Goal: Task Accomplishment & Management: Complete application form

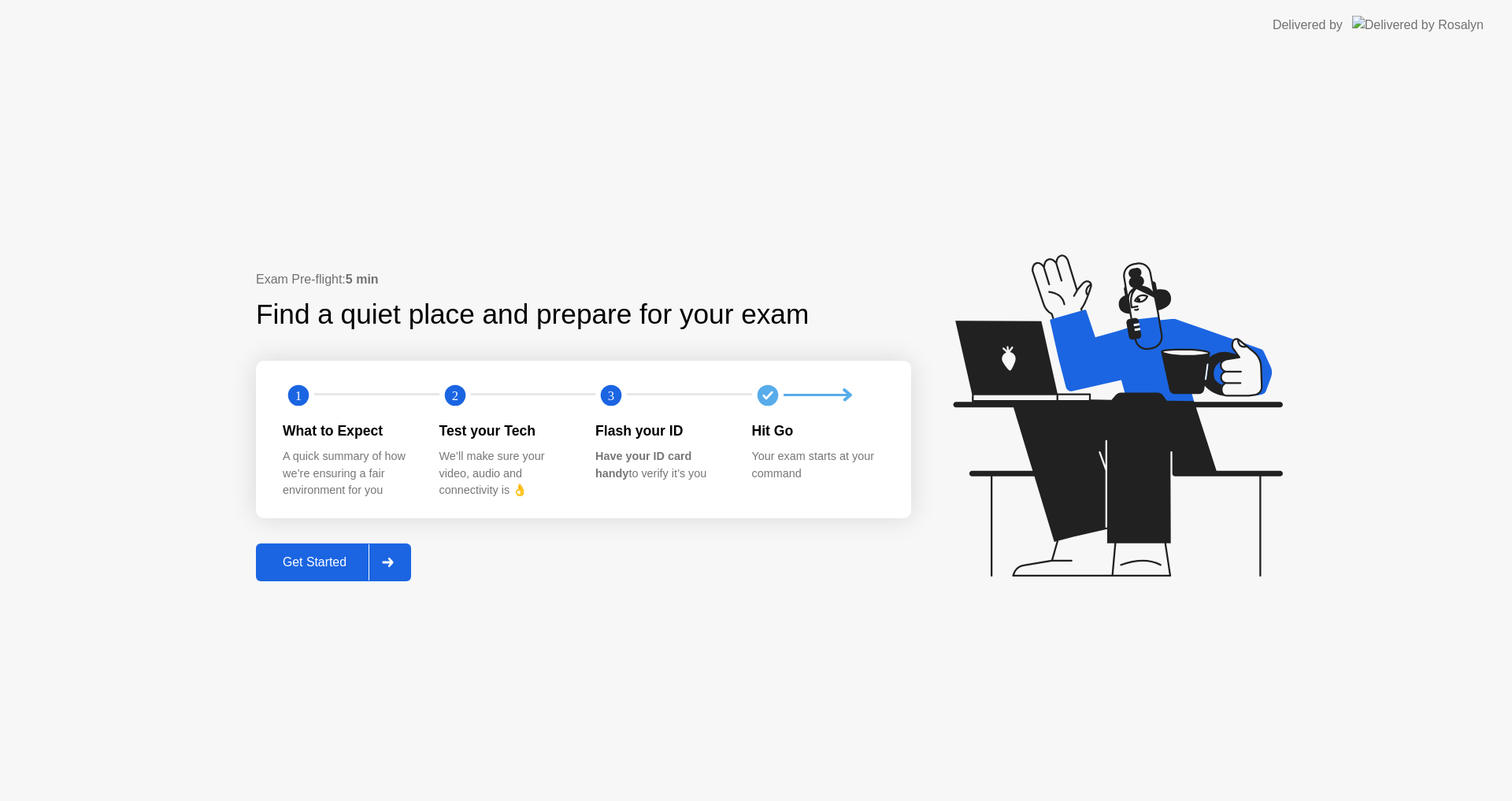
click at [301, 563] on div "Get Started" at bounding box center [315, 563] width 108 height 14
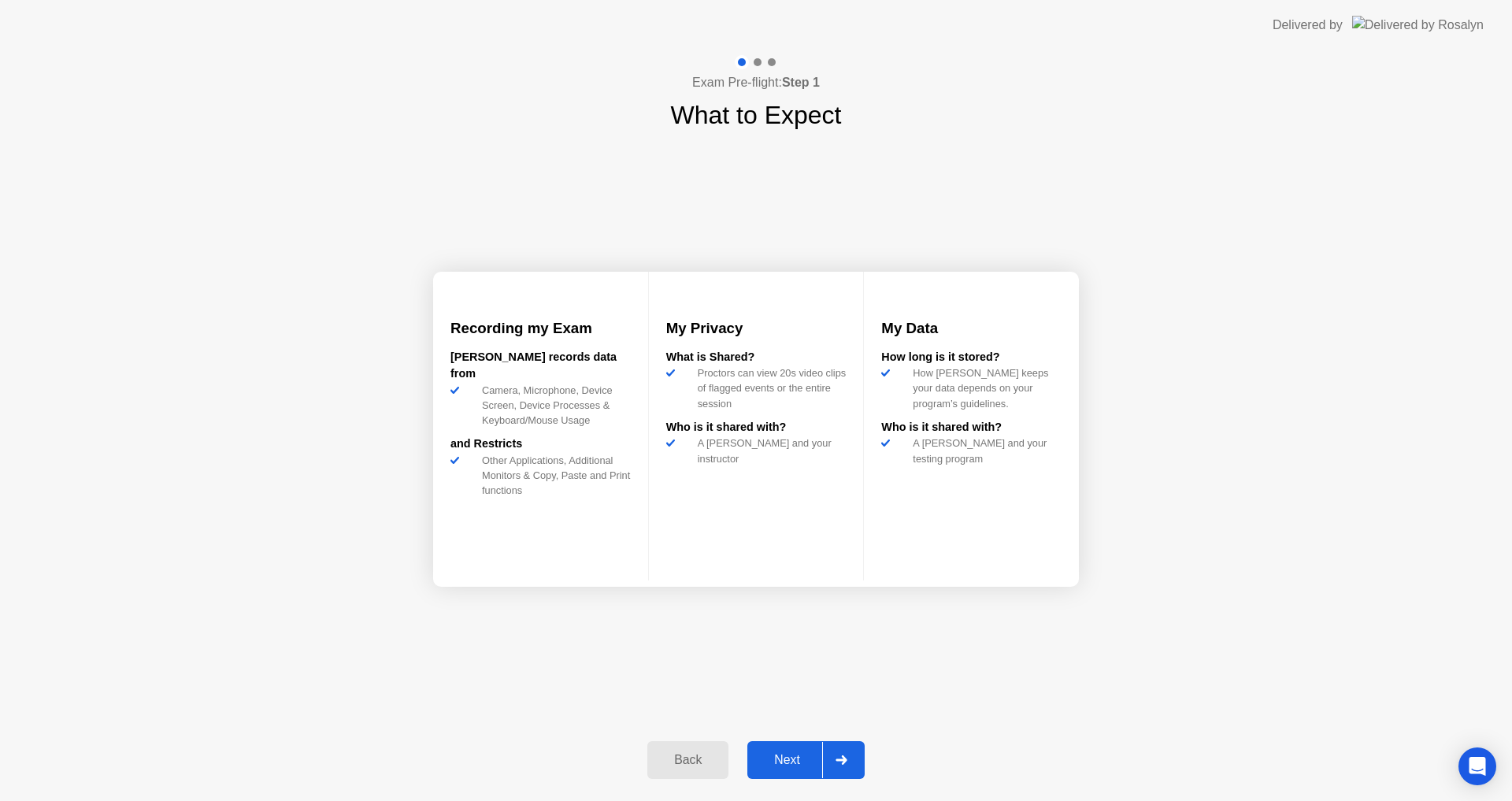
click at [764, 753] on div "Next" at bounding box center [786, 760] width 70 height 14
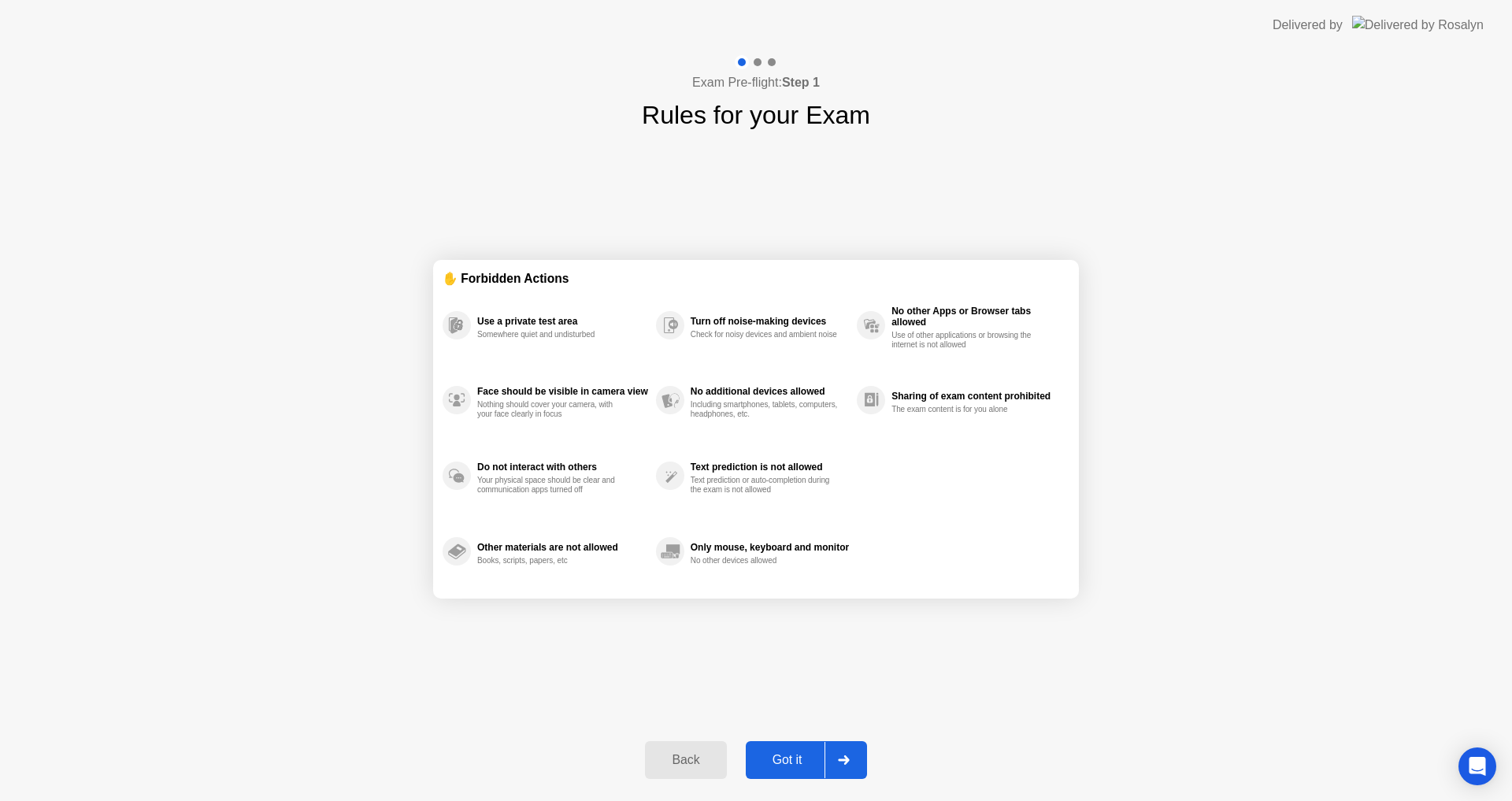
click at [792, 760] on div "Got it" at bounding box center [788, 760] width 74 height 14
select select "Available cameras"
select select "Available speakers"
select select "Available microphones"
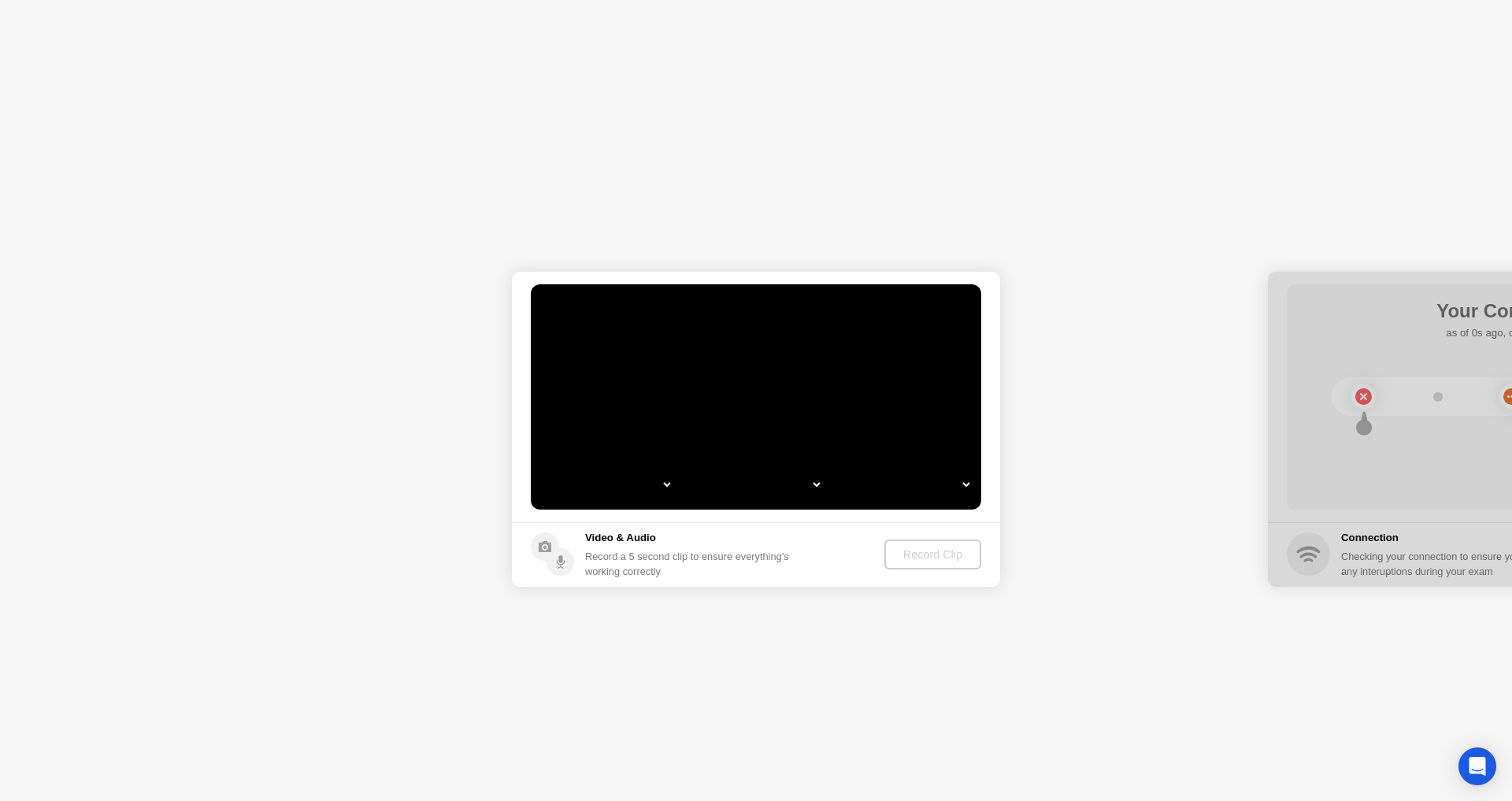
select select "*"
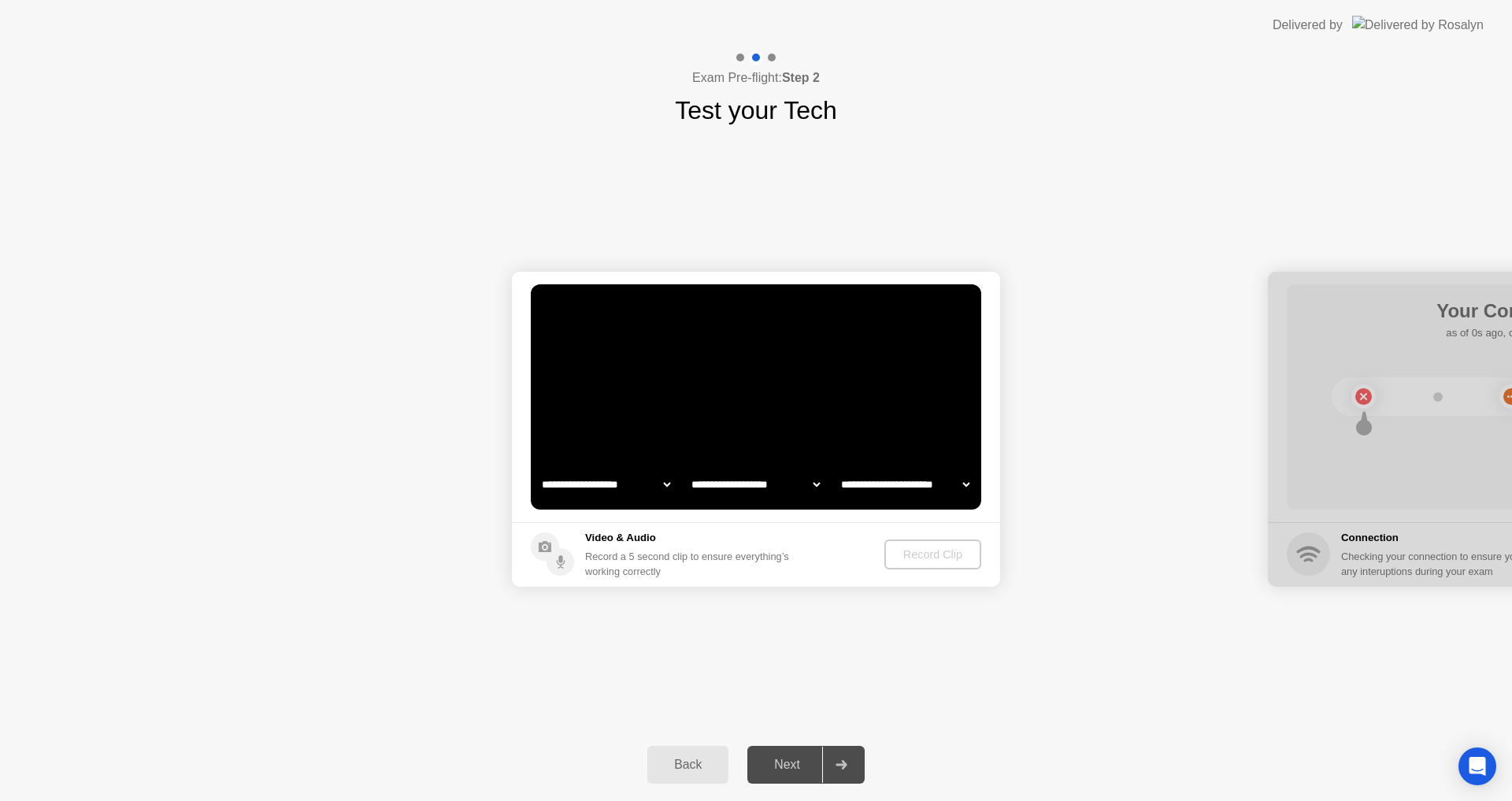
select select "**********"
select select "*******"
click at [886, 454] on video at bounding box center [756, 398] width 450 height 226
click at [777, 403] on video at bounding box center [756, 398] width 450 height 226
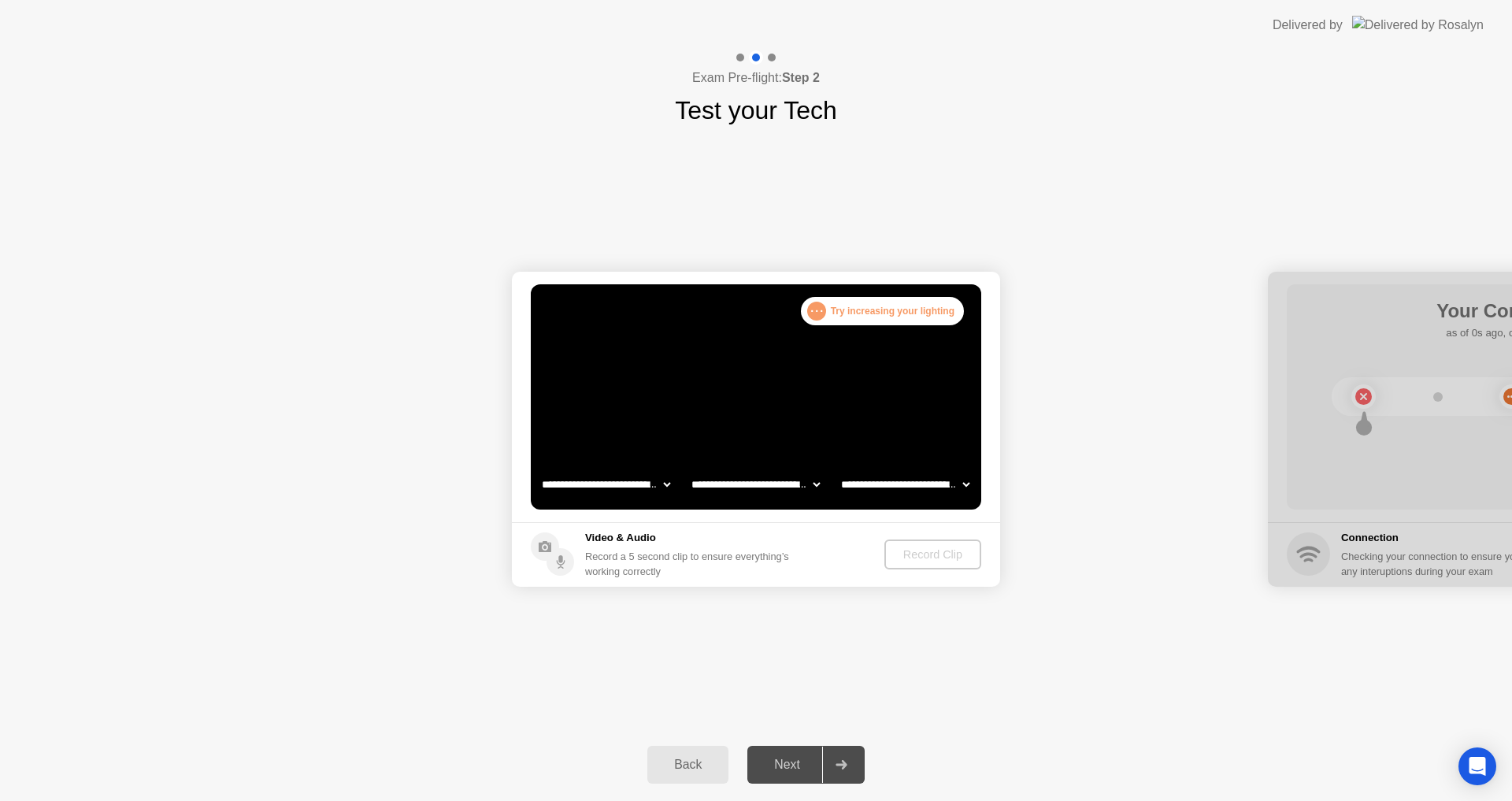
click at [708, 486] on select "**********" at bounding box center [756, 484] width 135 height 31
click at [919, 553] on div "Record Clip" at bounding box center [934, 554] width 84 height 13
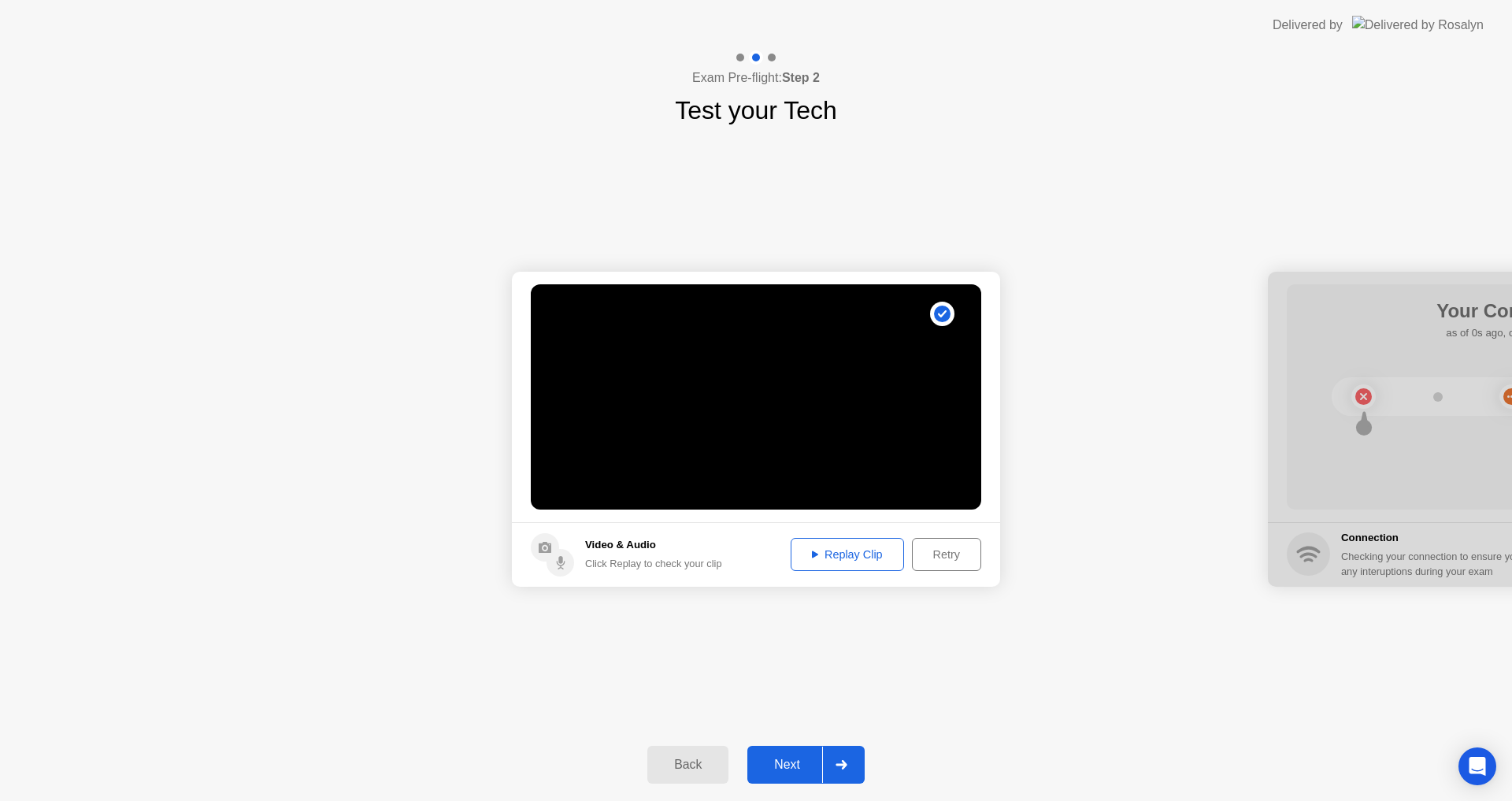
click at [844, 553] on div "Replay Clip" at bounding box center [848, 554] width 103 height 13
click at [796, 764] on div "Next" at bounding box center [786, 765] width 70 height 14
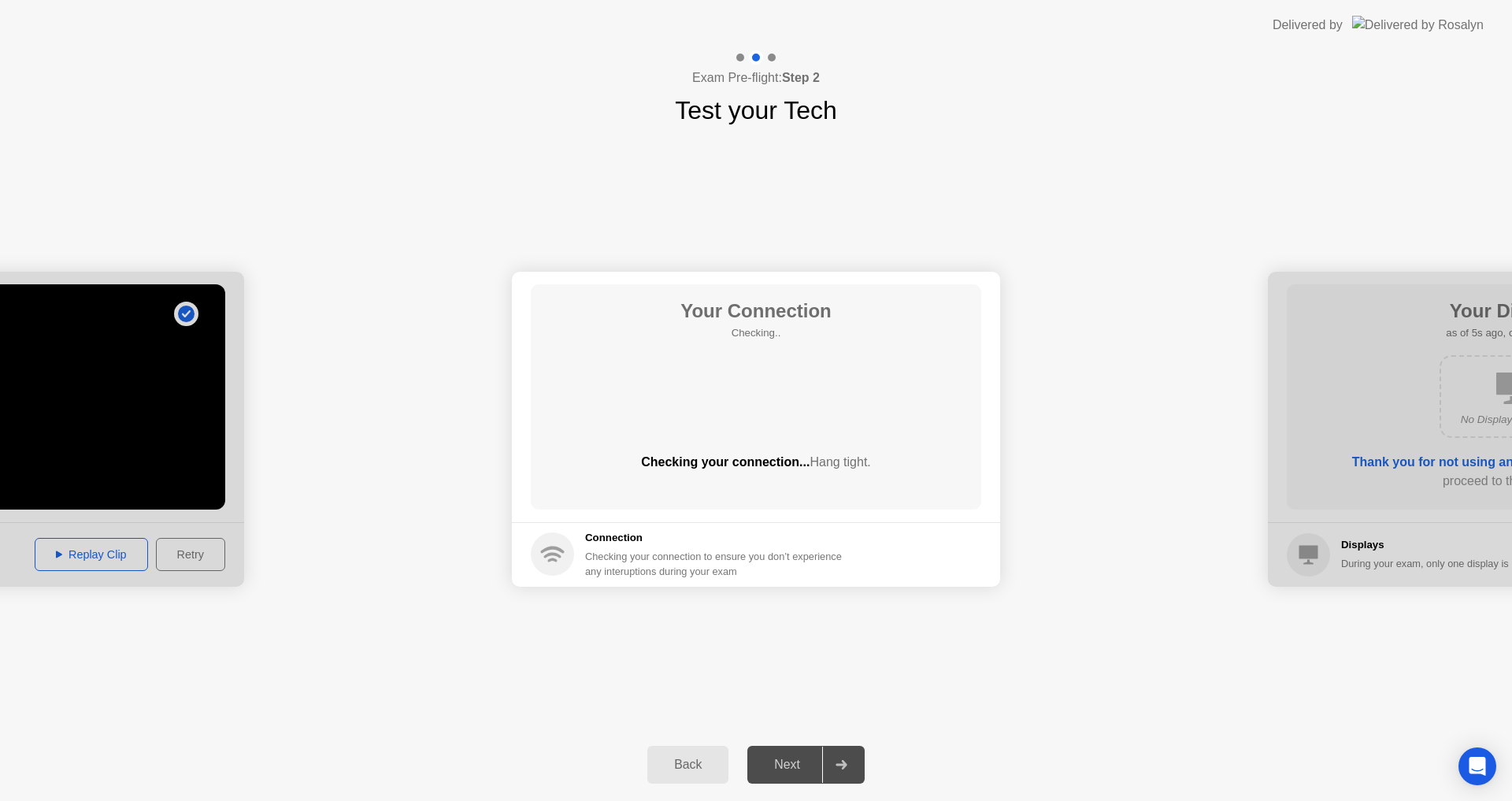
click at [1046, 683] on div "**********" at bounding box center [756, 429] width 1512 height 600
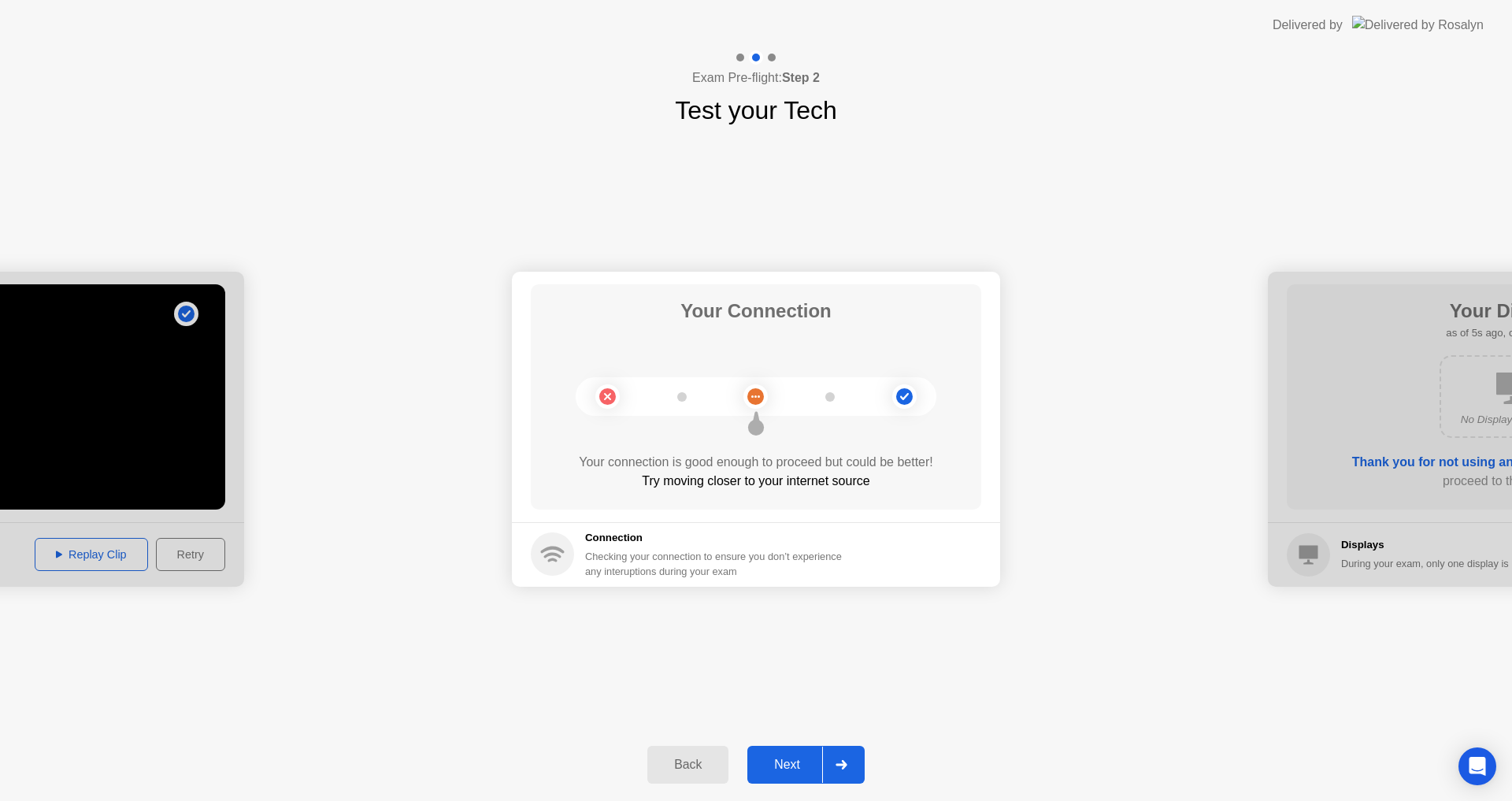
click at [782, 762] on div "Next" at bounding box center [786, 765] width 70 height 14
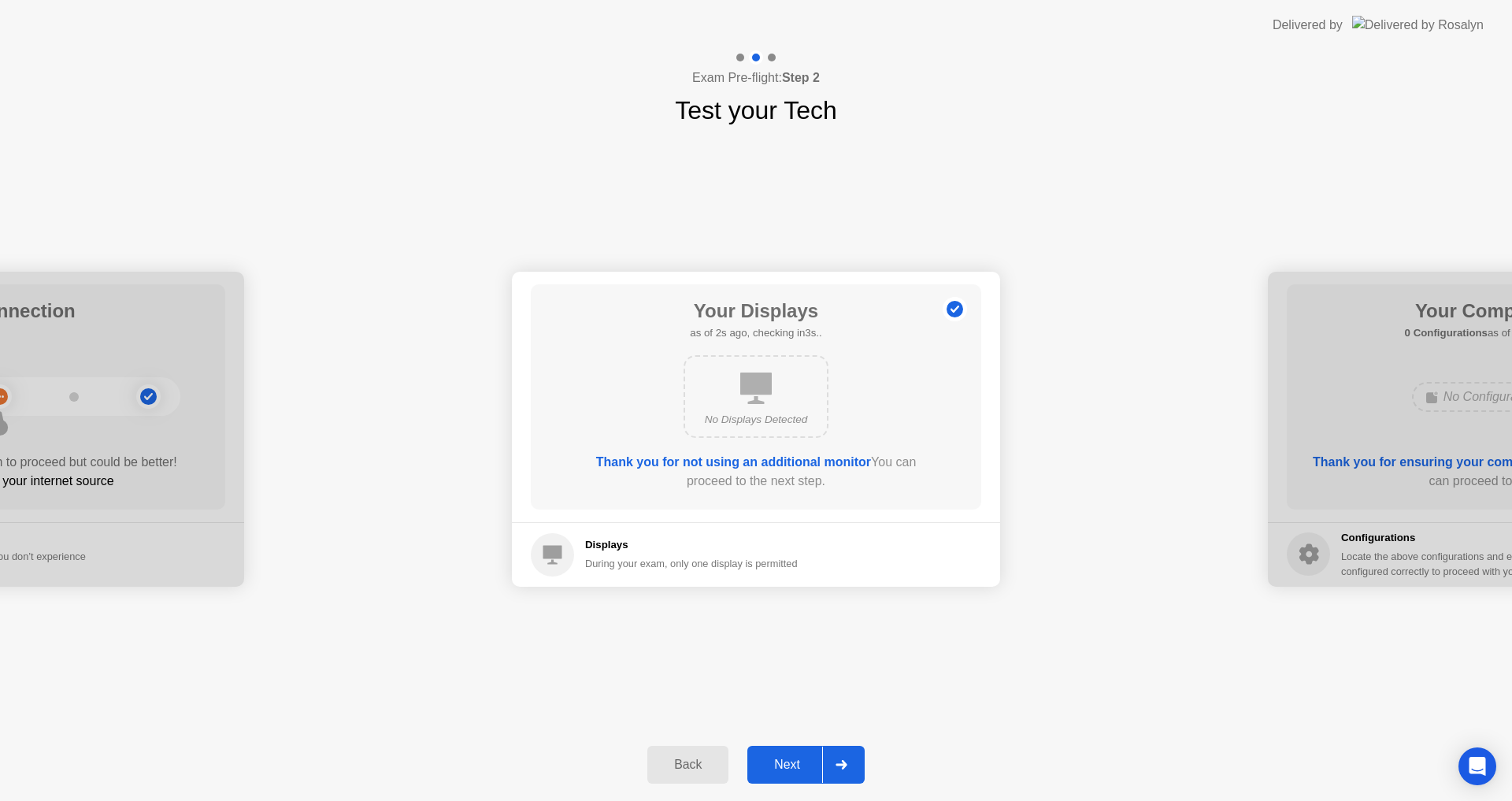
click at [795, 764] on div "Next" at bounding box center [786, 765] width 70 height 14
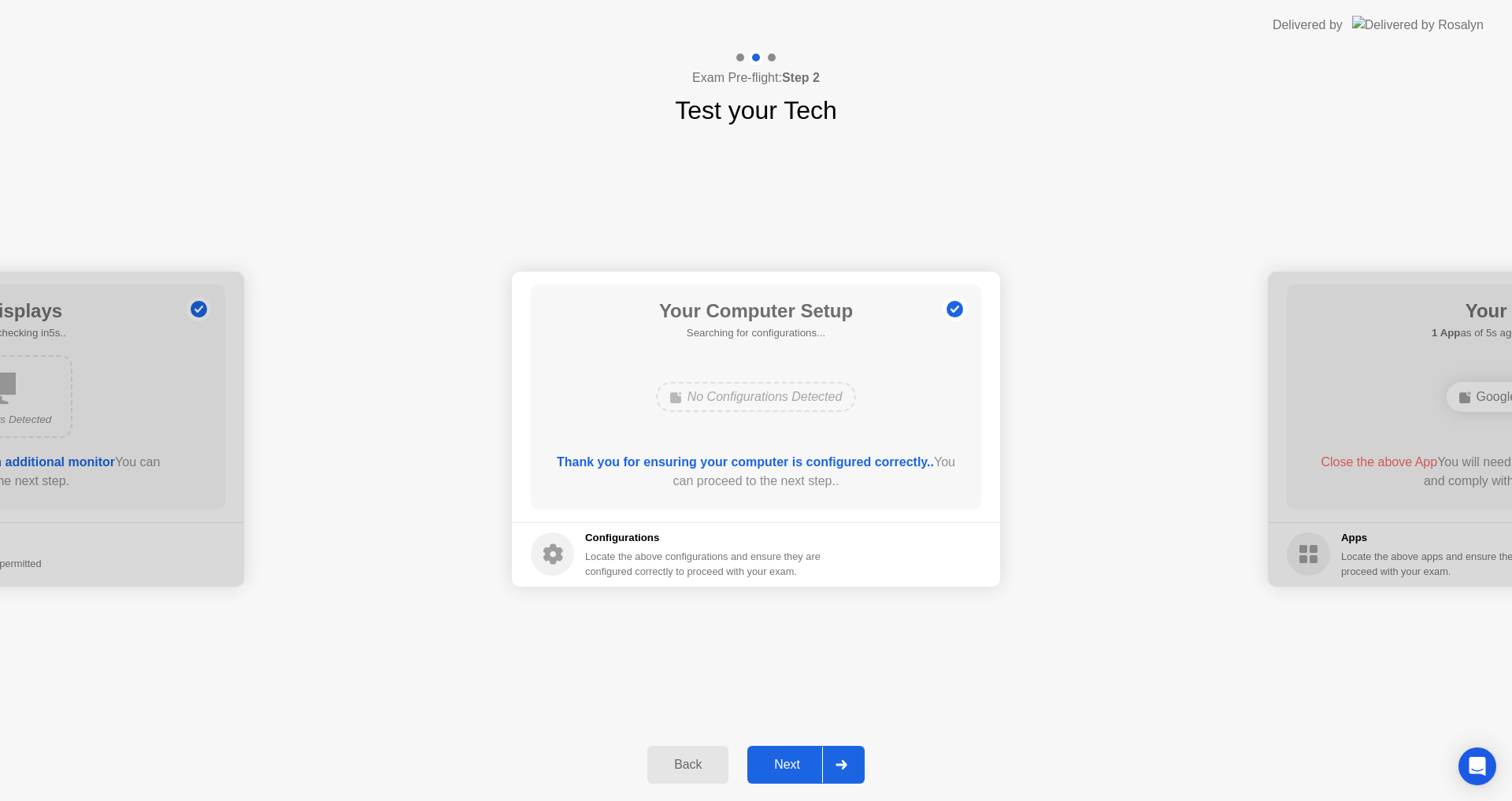
click at [795, 764] on div "Next" at bounding box center [786, 765] width 70 height 14
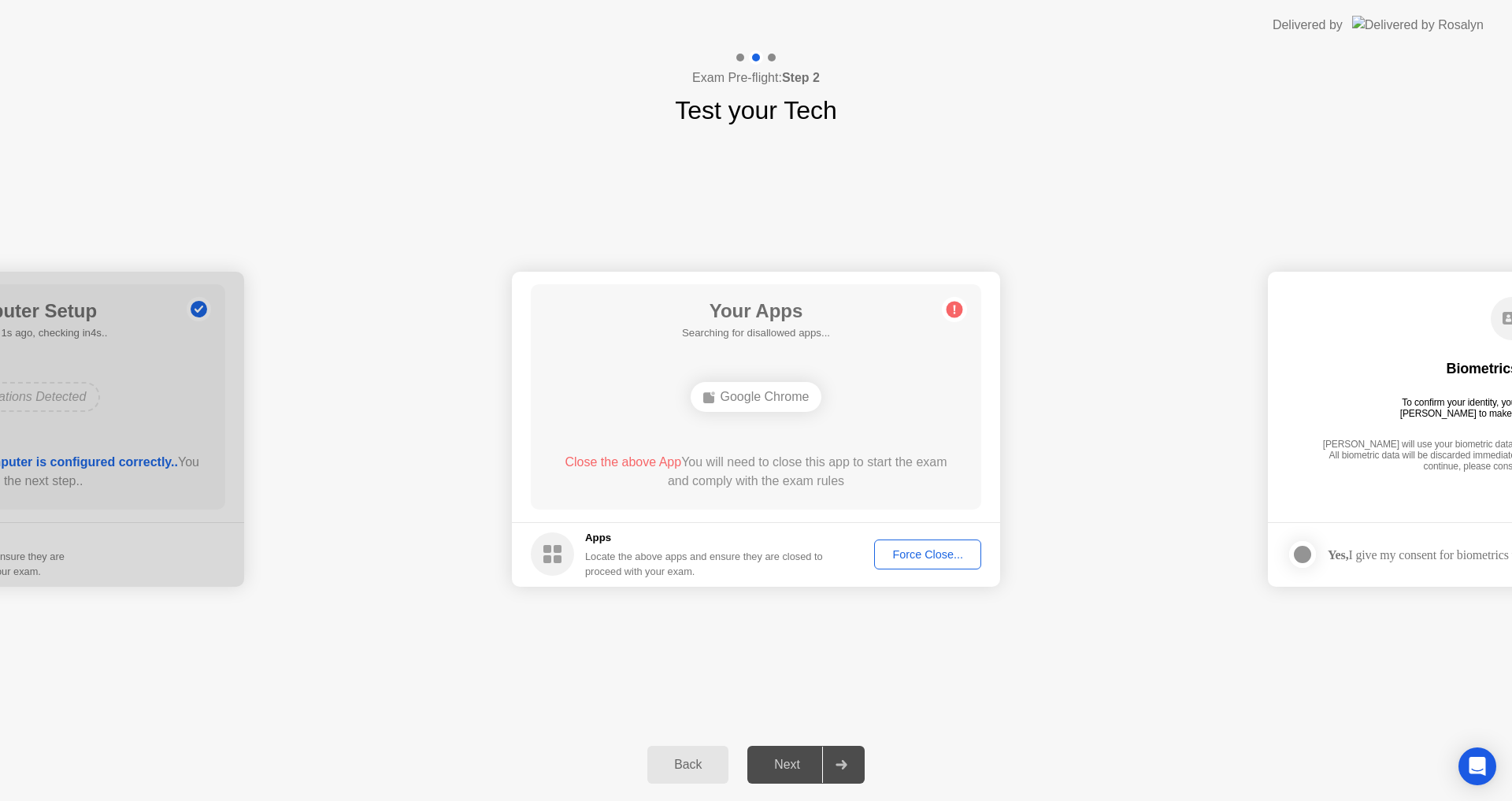
click at [795, 764] on div "Next" at bounding box center [786, 765] width 70 height 14
click at [927, 556] on div "Force Close..." at bounding box center [928, 554] width 96 height 13
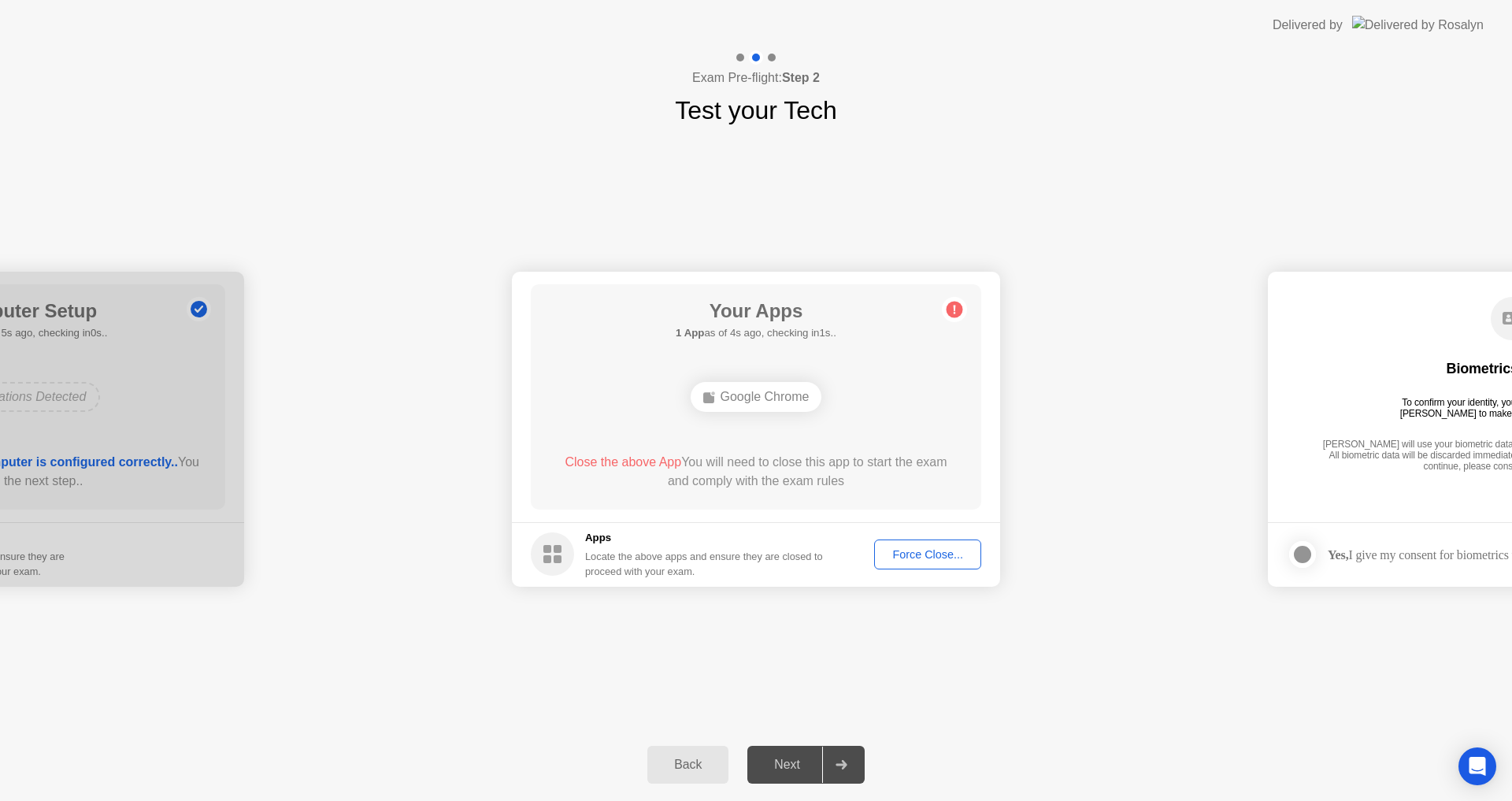
click at [916, 556] on div "Force Close..." at bounding box center [928, 554] width 96 height 13
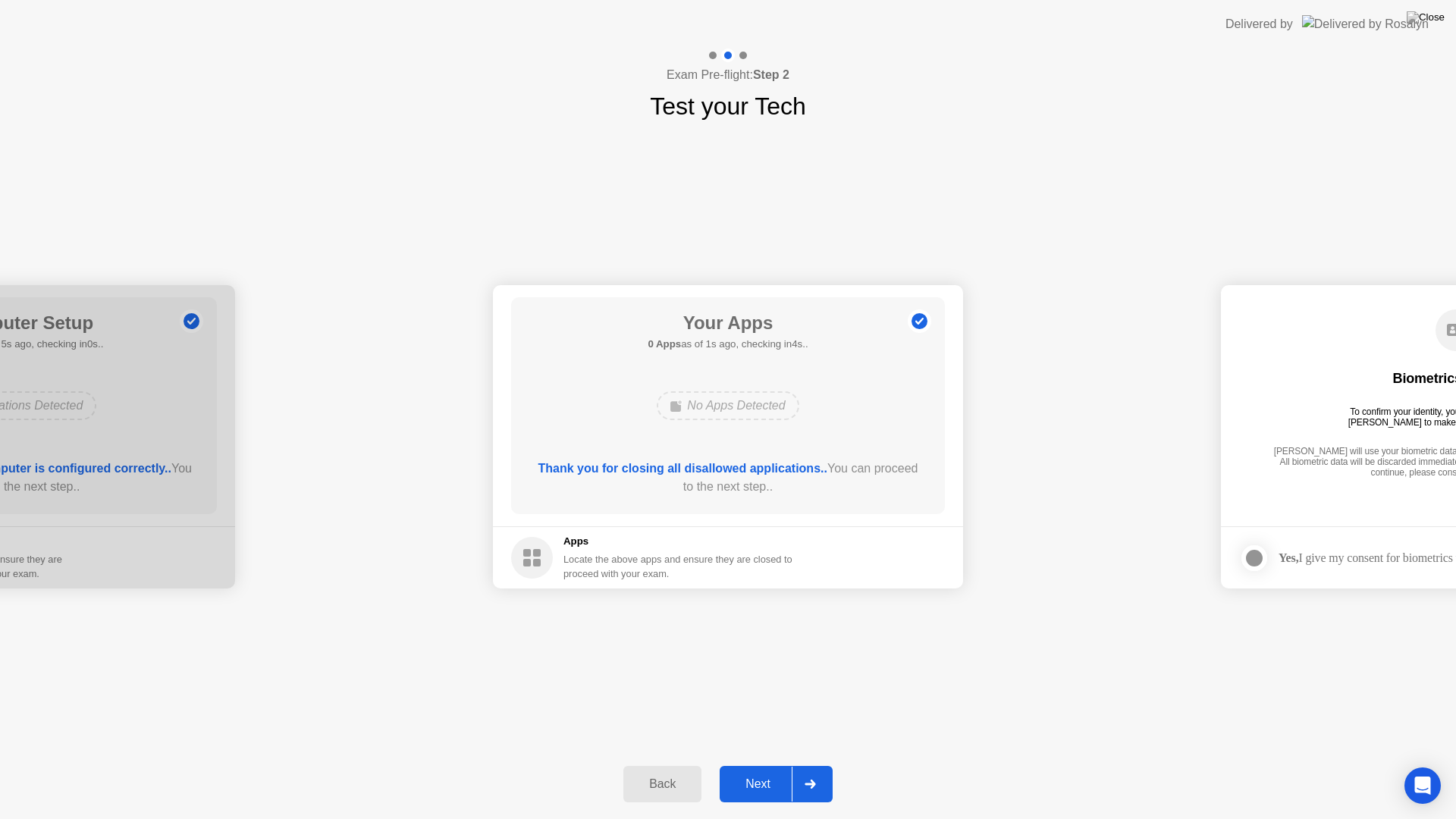
click at [979, 671] on div "**********" at bounding box center [728, 436] width 1456 height 625
click at [756, 770] on div "Next" at bounding box center [757, 784] width 67 height 14
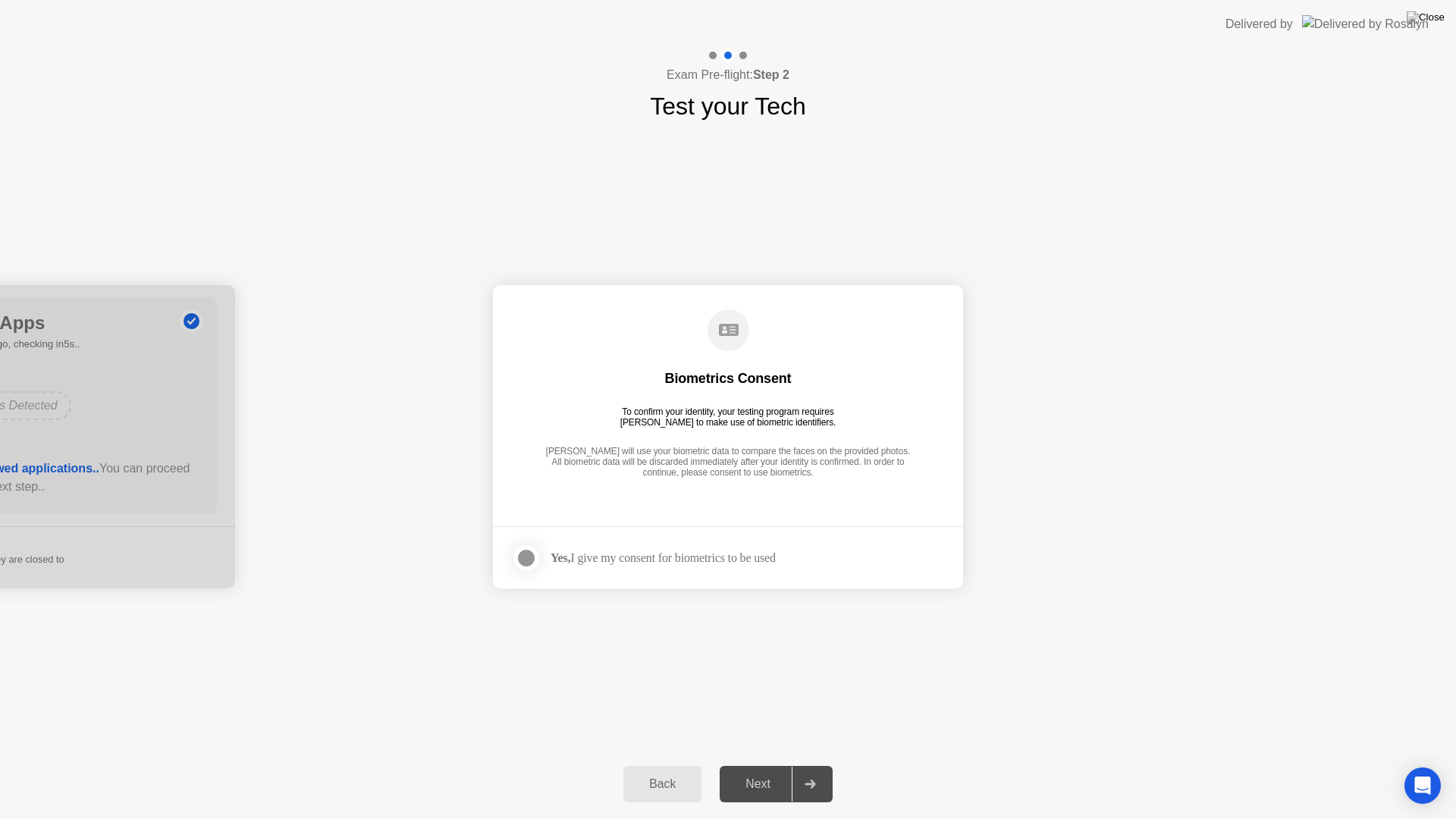
click at [526, 559] on div at bounding box center [526, 558] width 18 height 18
click at [767, 770] on div "Next" at bounding box center [757, 784] width 67 height 14
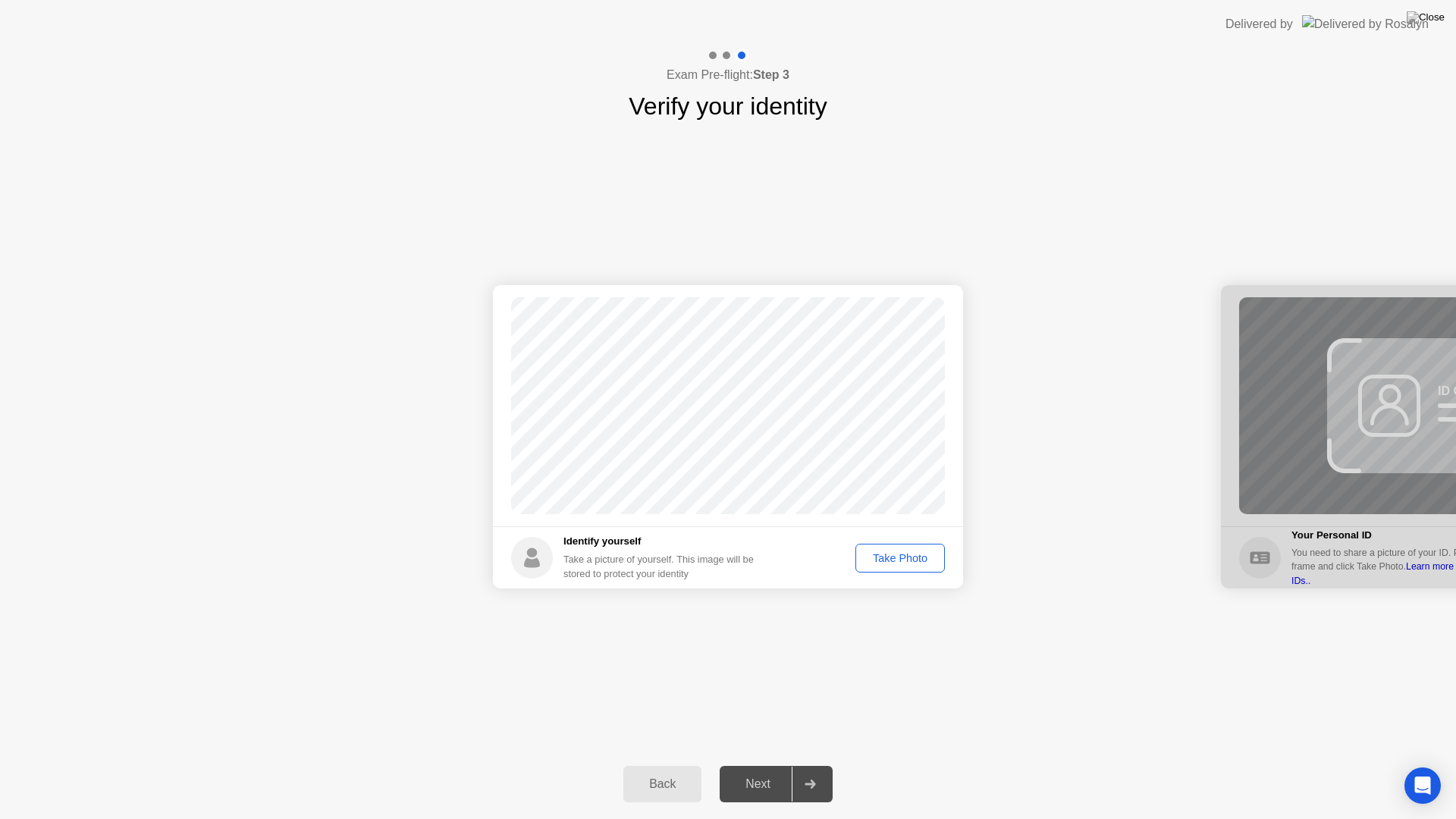
click at [891, 558] on div "Take Photo" at bounding box center [900, 558] width 79 height 12
click at [769, 770] on div "Next" at bounding box center [757, 784] width 67 height 14
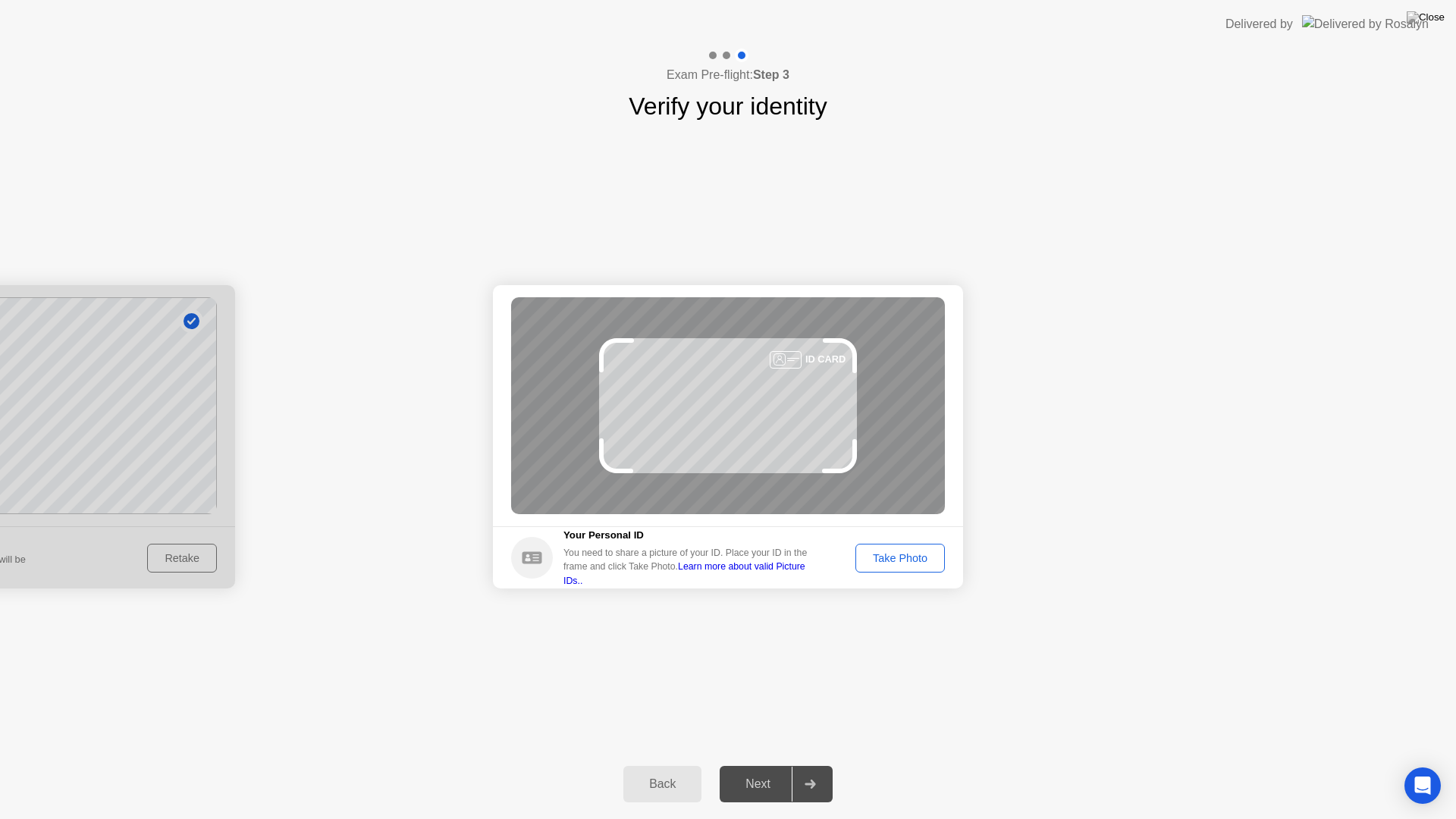
click at [899, 557] on div "Take Photo" at bounding box center [900, 558] width 79 height 12
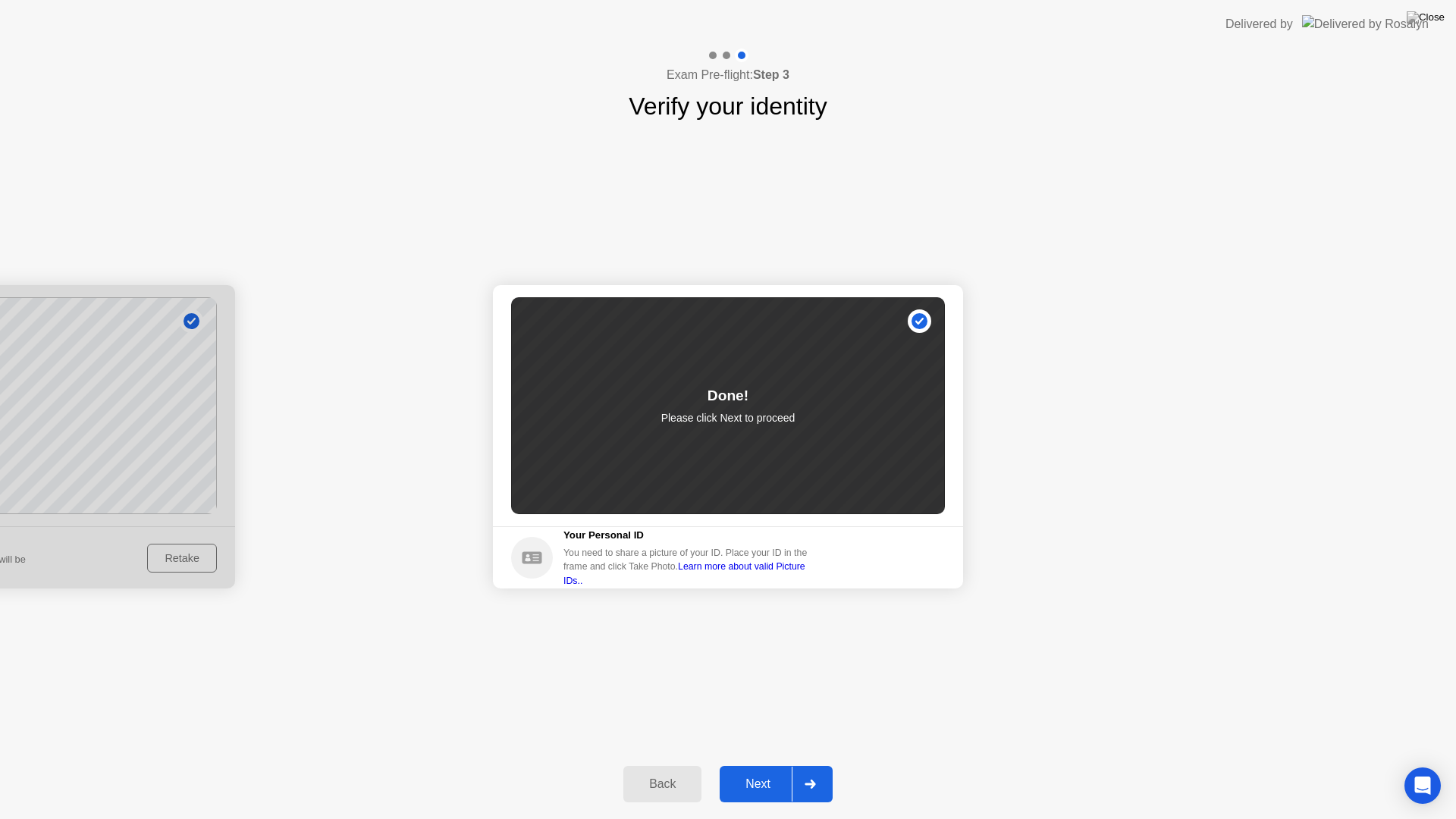
click at [758, 770] on div "Next" at bounding box center [757, 784] width 67 height 14
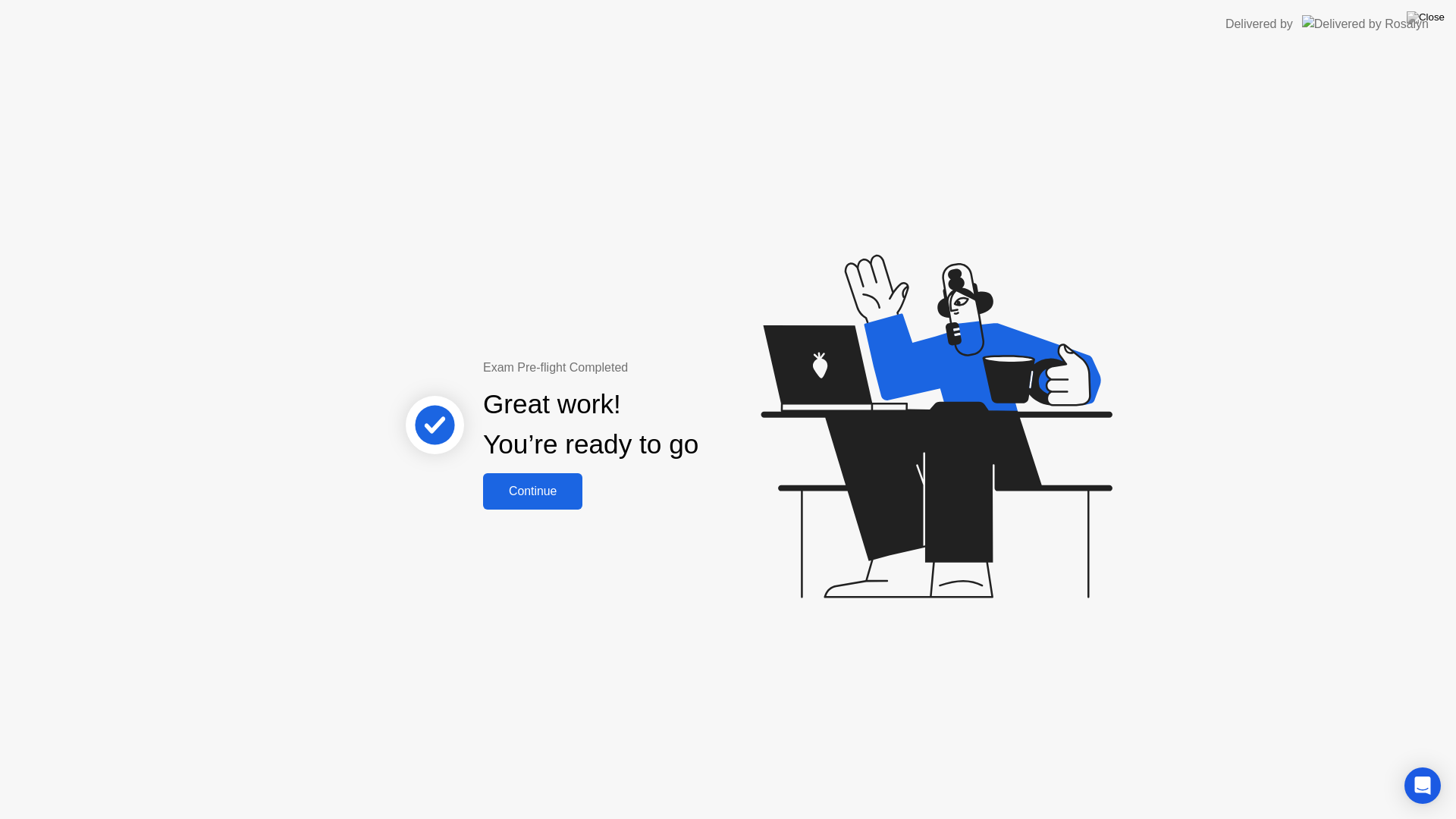
click at [548, 487] on div "Continue" at bounding box center [533, 491] width 90 height 14
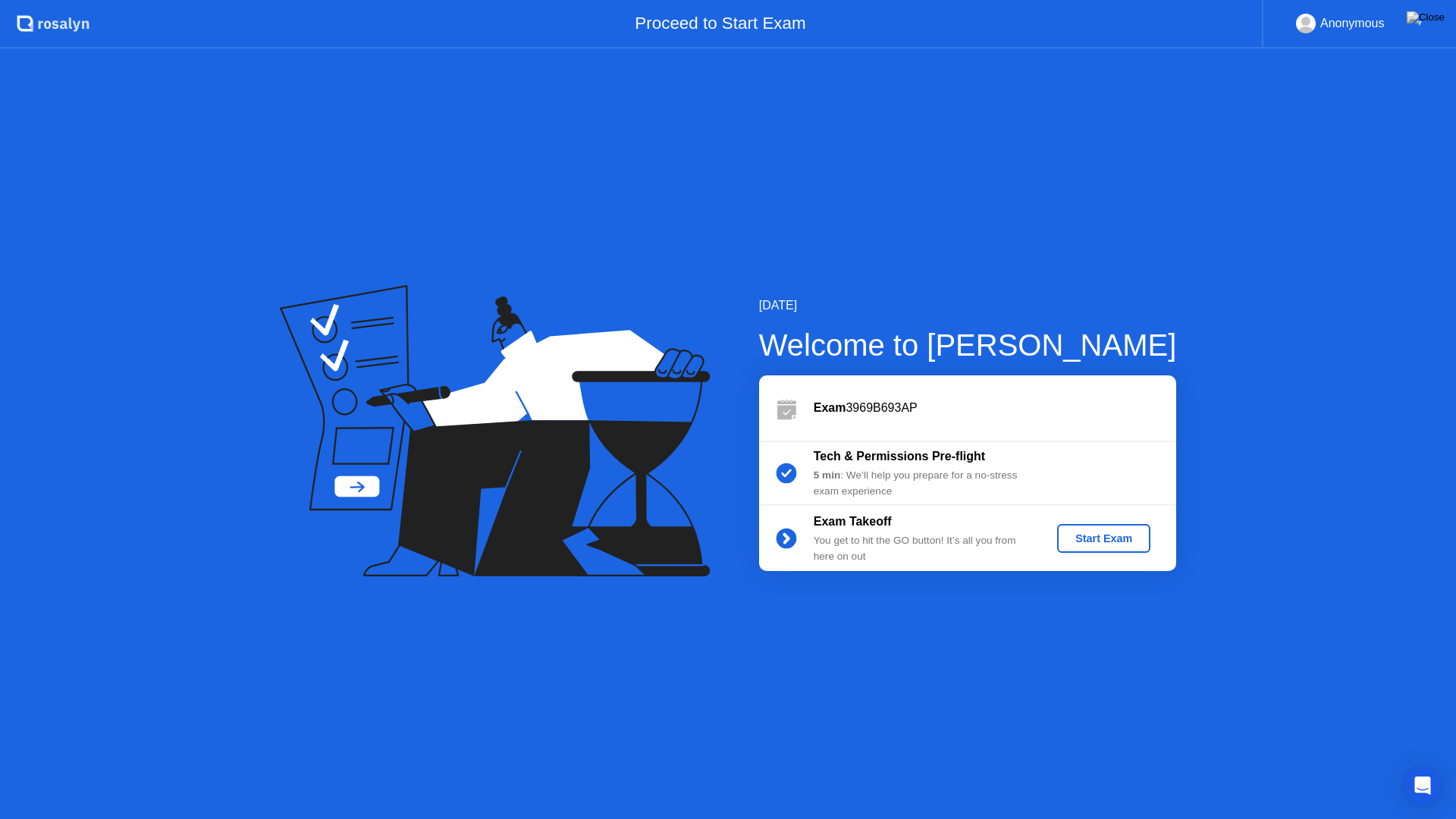
click at [1129, 541] on div "Start Exam" at bounding box center [1104, 538] width 81 height 12
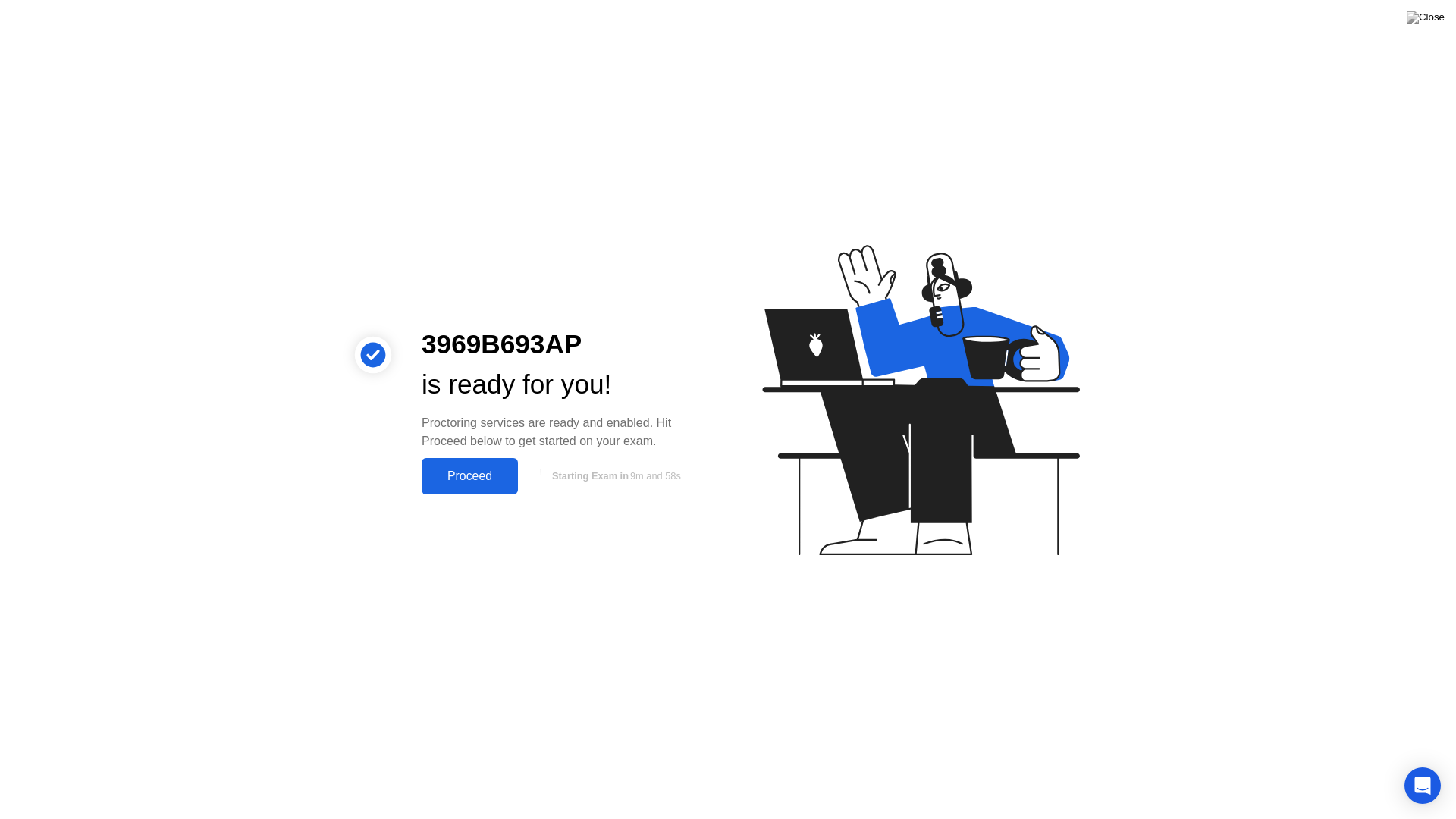
click at [469, 475] on div "Proceed" at bounding box center [470, 476] width 88 height 14
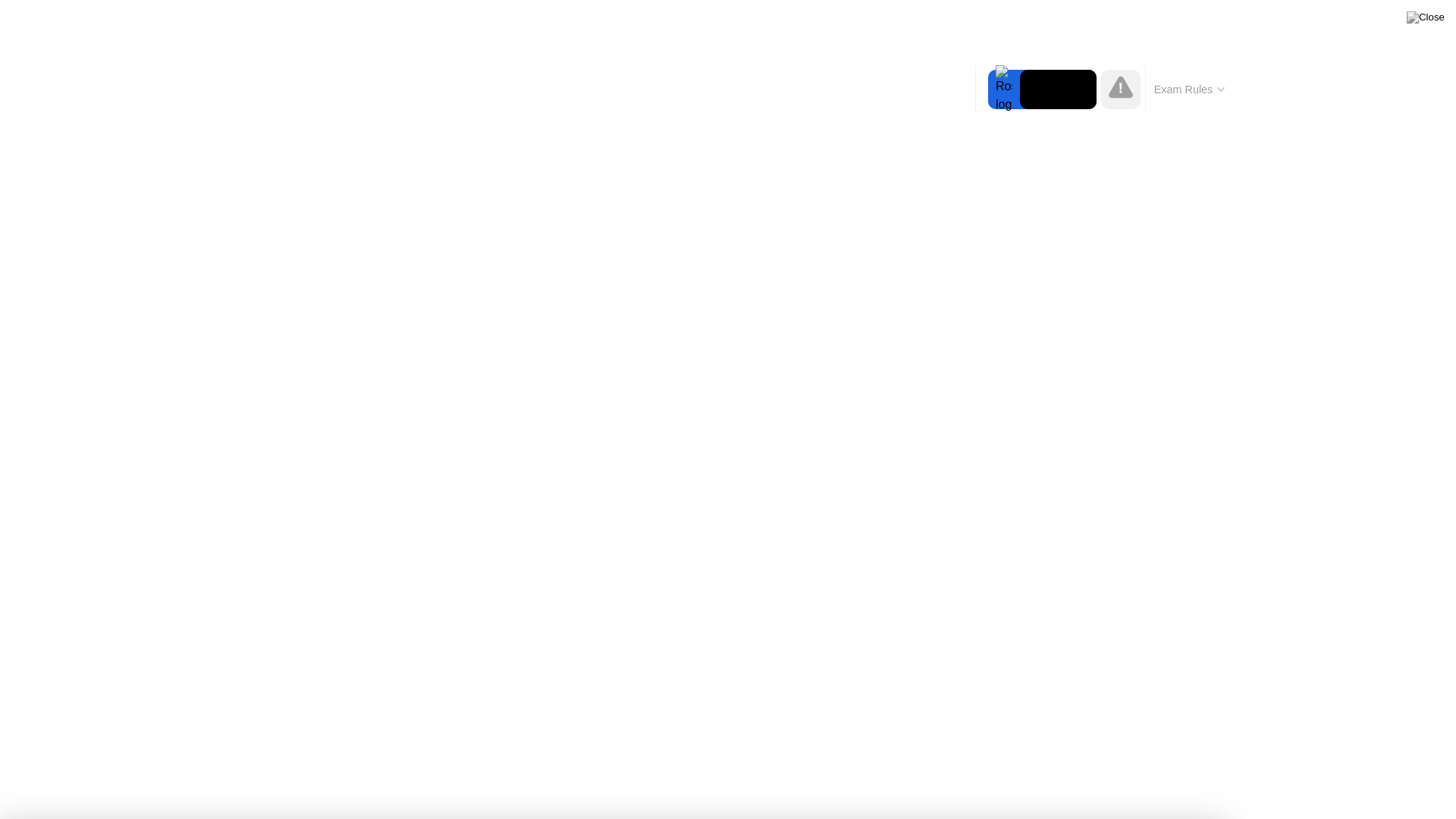
click at [1180, 88] on button "Exam Rules" at bounding box center [1189, 89] width 80 height 14
